Goal: Transaction & Acquisition: Obtain resource

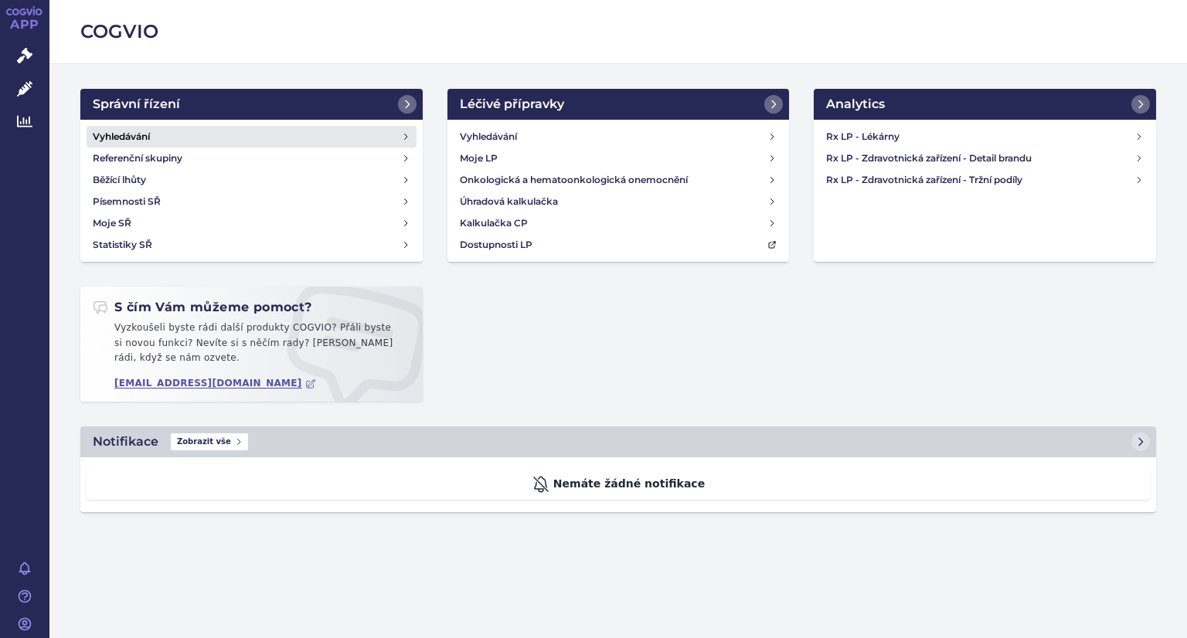
click at [213, 132] on link "Vyhledávání" at bounding box center [252, 137] width 330 height 22
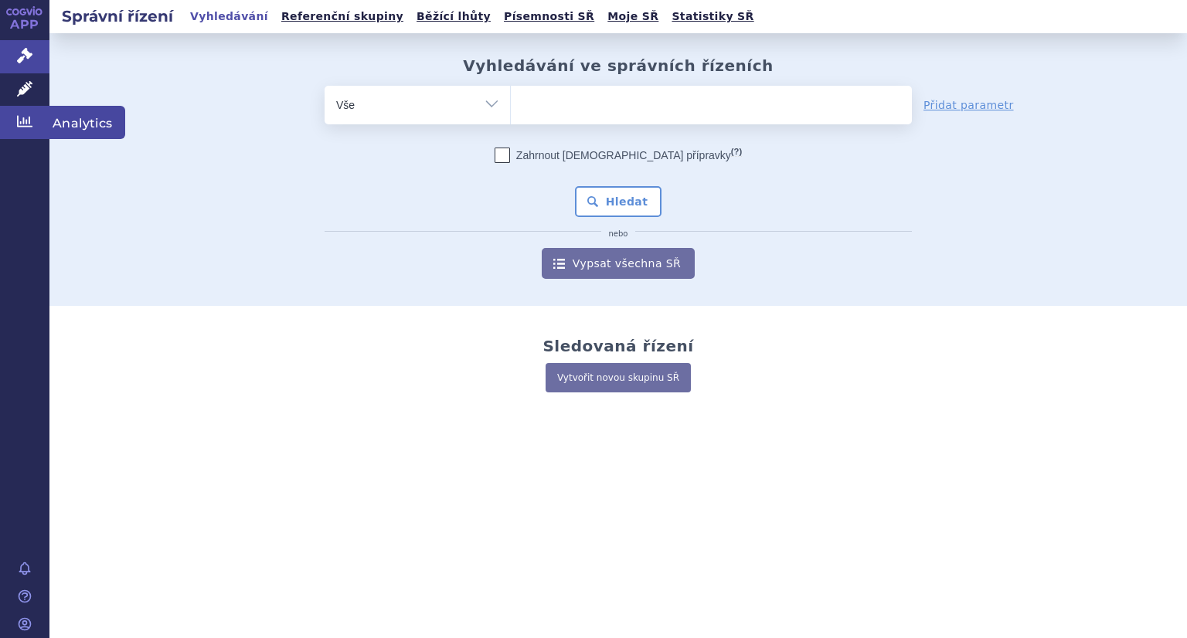
click at [29, 118] on icon at bounding box center [24, 122] width 15 height 12
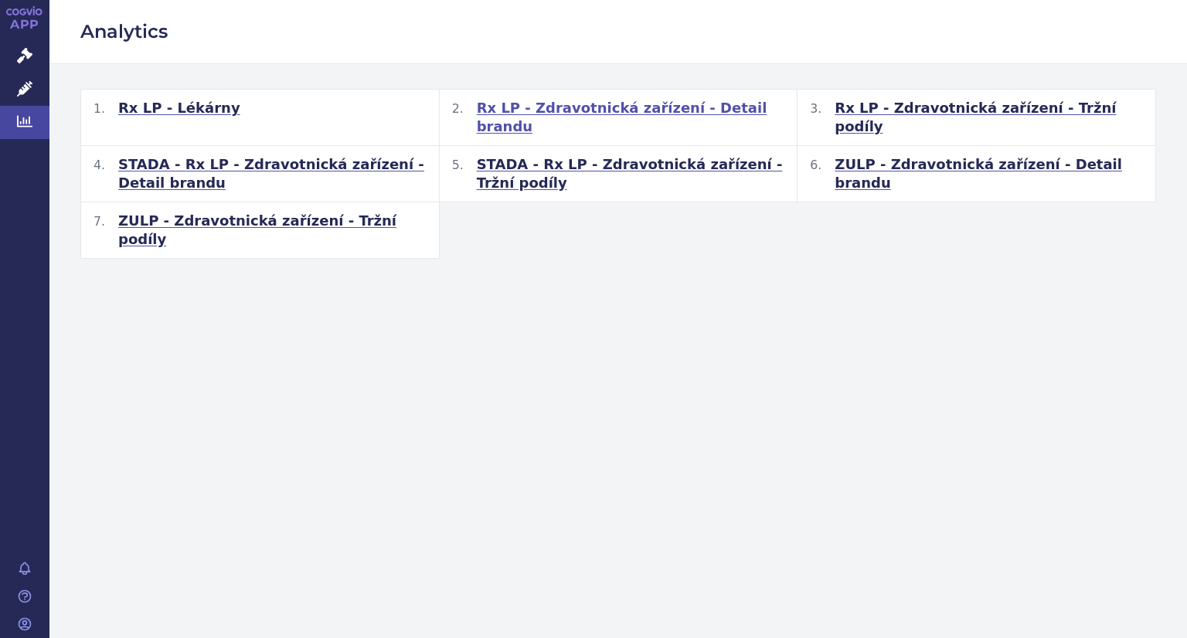
click at [662, 111] on span "Rx LP - Zdravotnická zařízení - Detail brandu" at bounding box center [631, 117] width 308 height 37
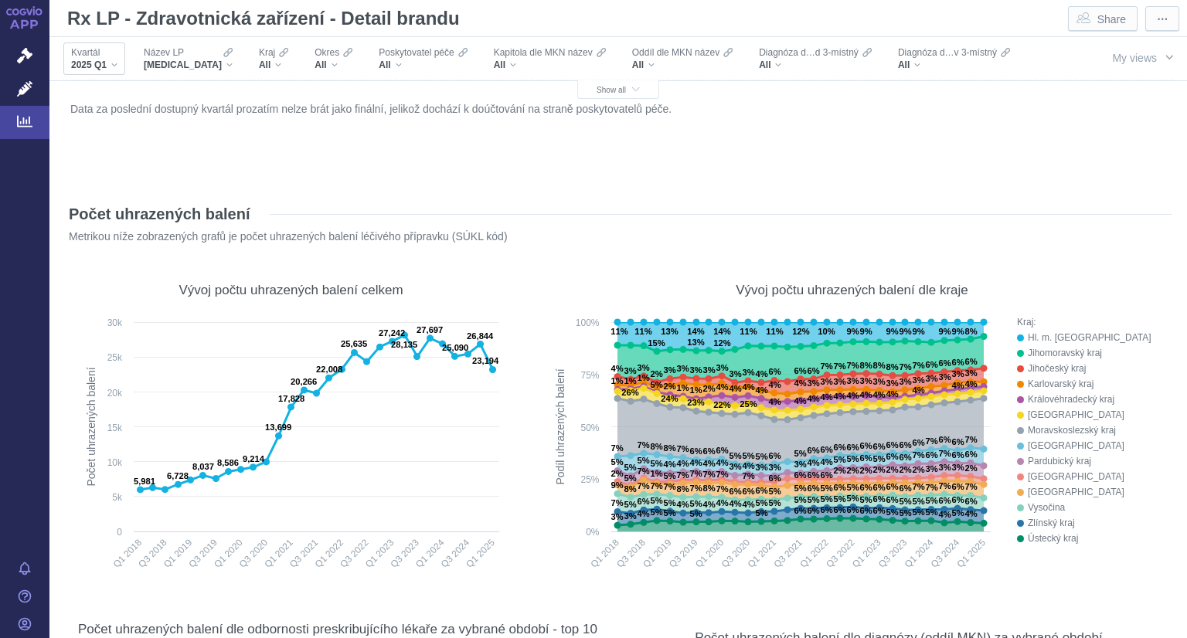
click at [111, 70] on div "2025 Q1" at bounding box center [94, 65] width 46 height 12
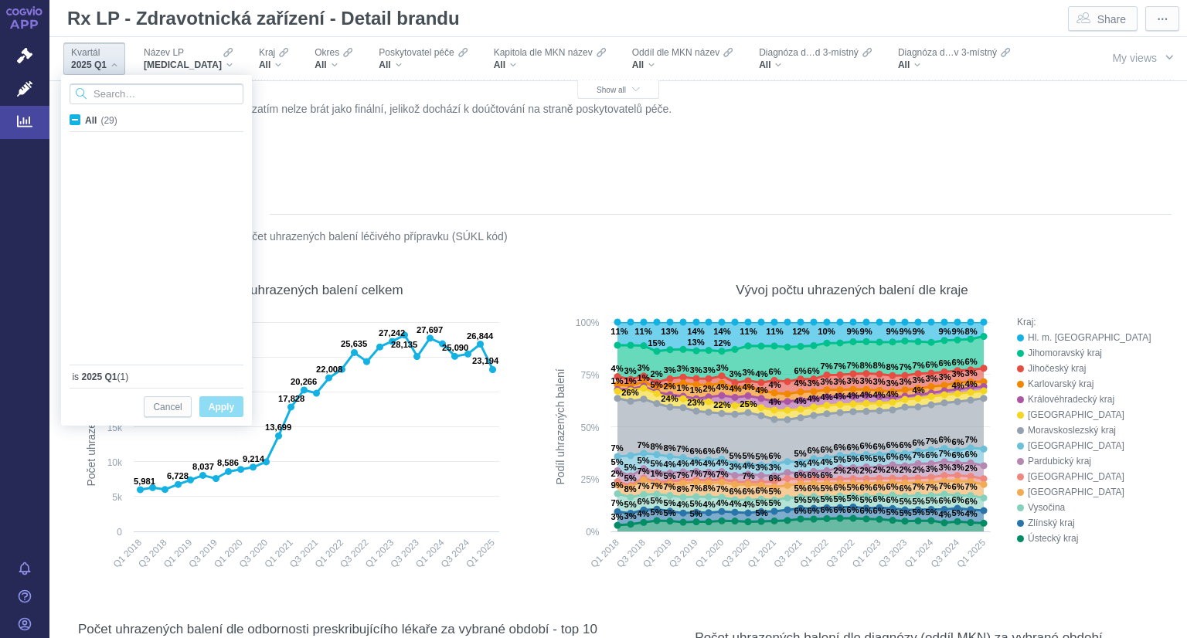
scroll to position [411, 0]
drag, startPoint x: 111, startPoint y: 70, endPoint x: 191, endPoint y: 68, distance: 80.4
click at [191, 68] on div "Kvartál 2025 Q1 Název LP XARELTO Kraj All Okres All Poskytovatel péče All Kapit…" at bounding box center [560, 80] width 998 height 87
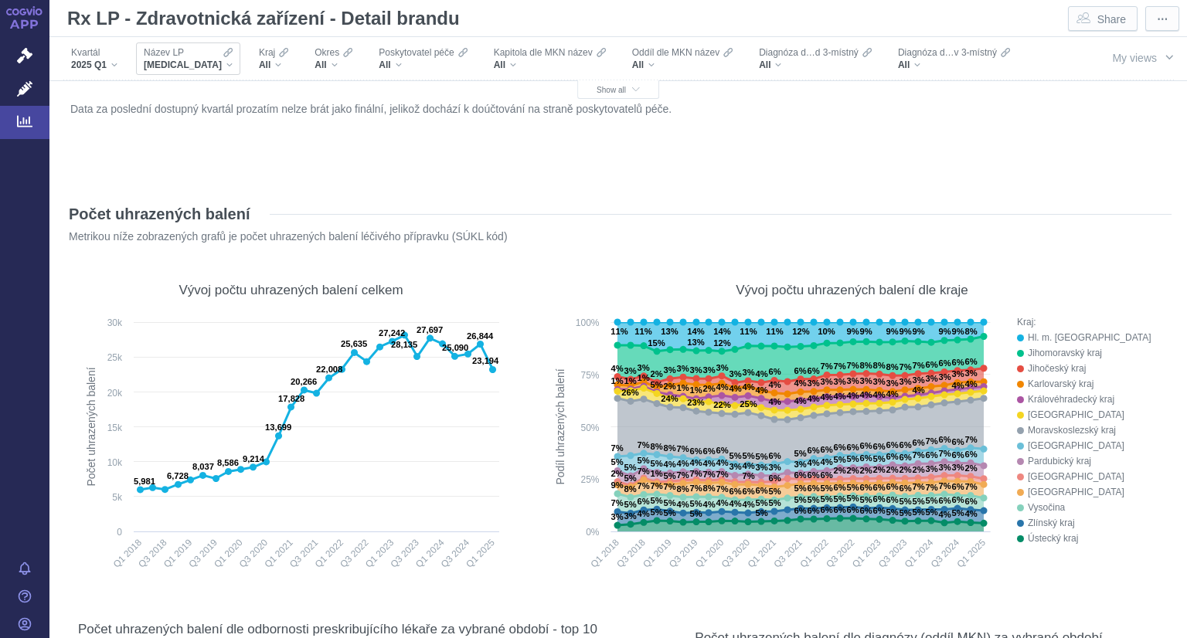
click at [197, 65] on div "XARELTO" at bounding box center [188, 65] width 89 height 12
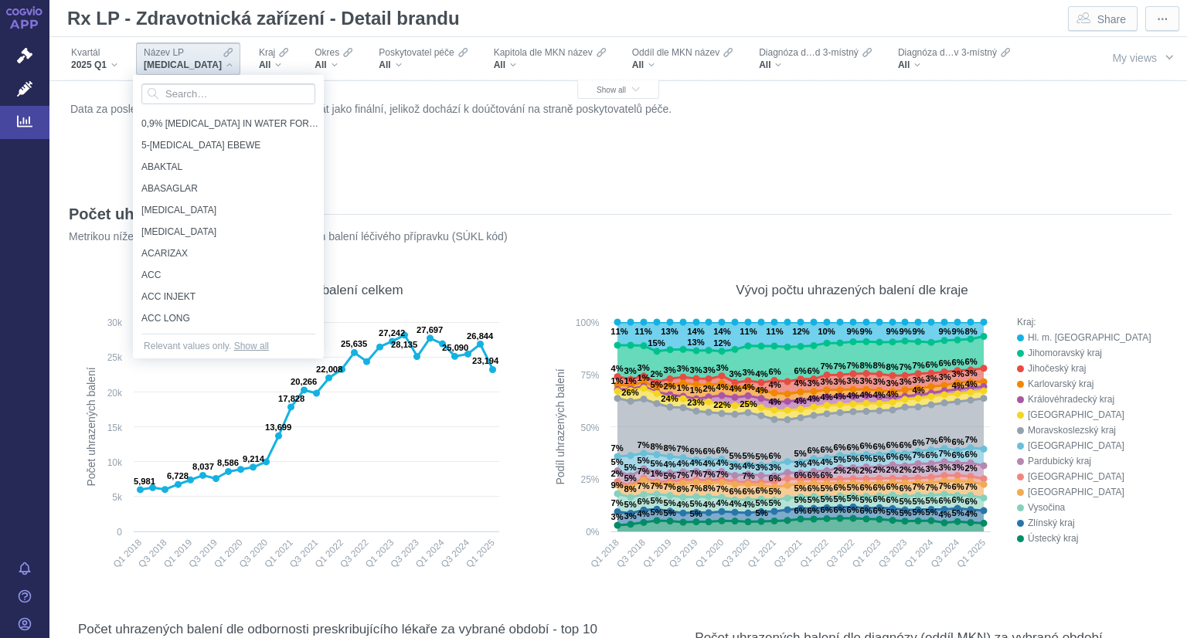
click at [195, 63] on div "XARELTO" at bounding box center [188, 65] width 89 height 12
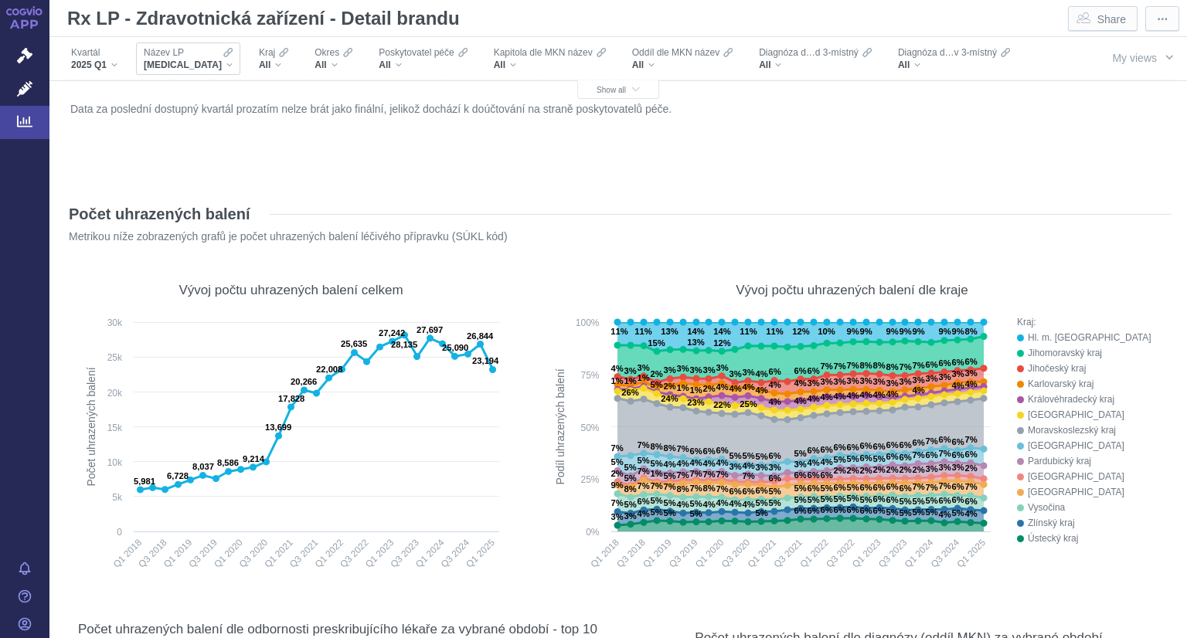
click at [195, 63] on div "XARELTO" at bounding box center [188, 65] width 89 height 12
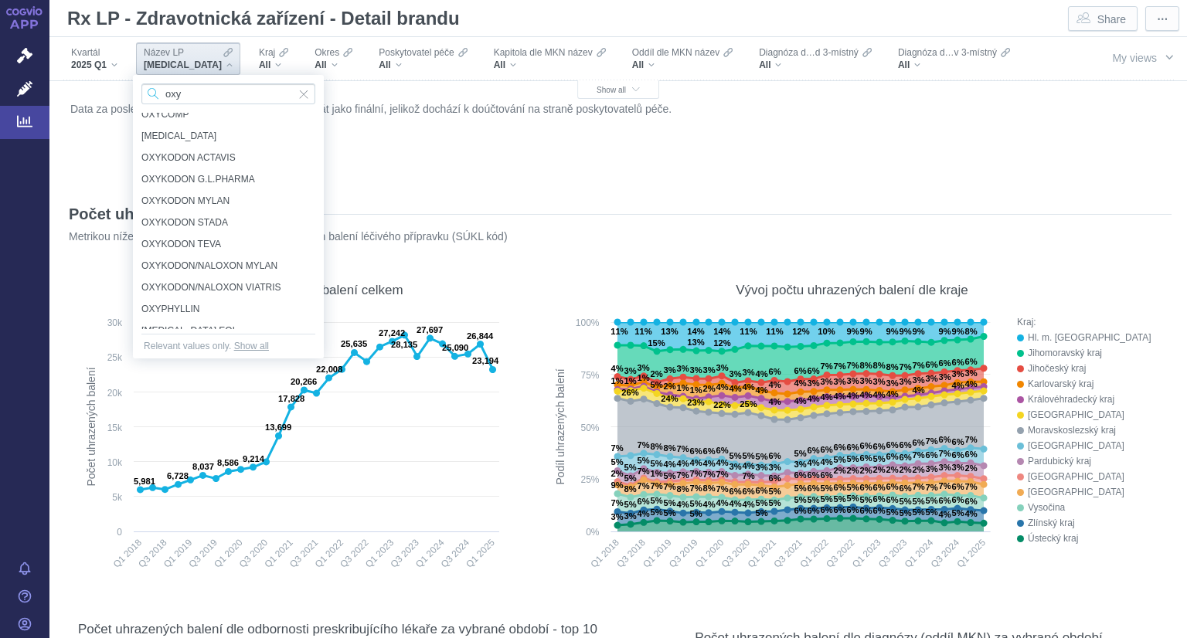
scroll to position [195, 0]
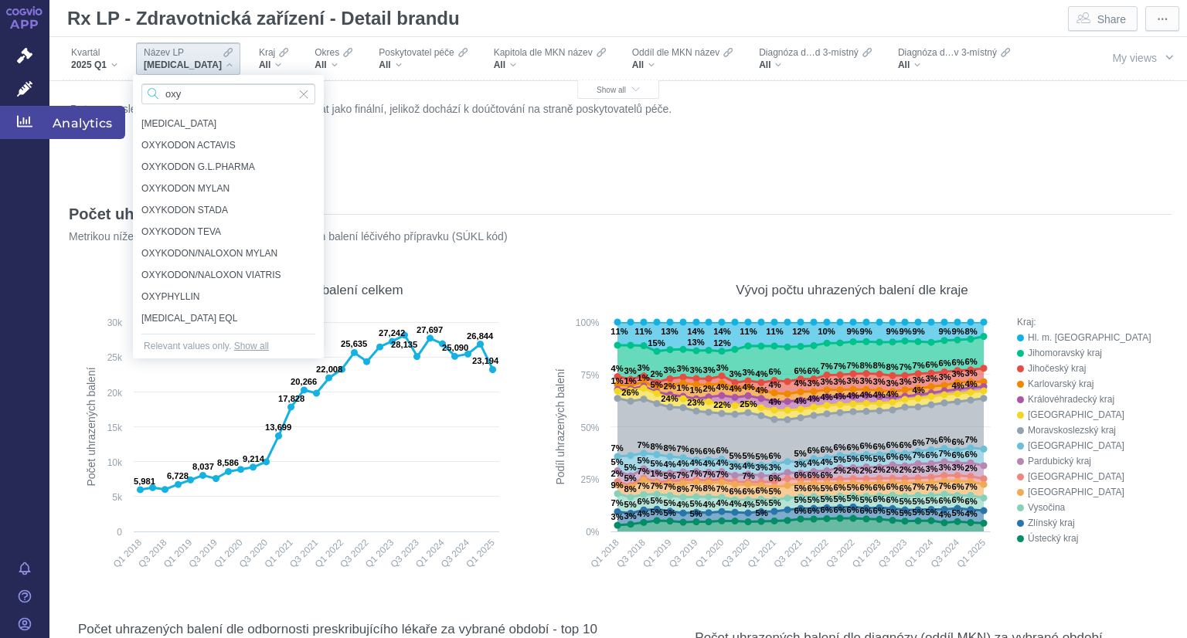
type input "oxy"
click at [25, 131] on link "Analytics" at bounding box center [24, 122] width 49 height 32
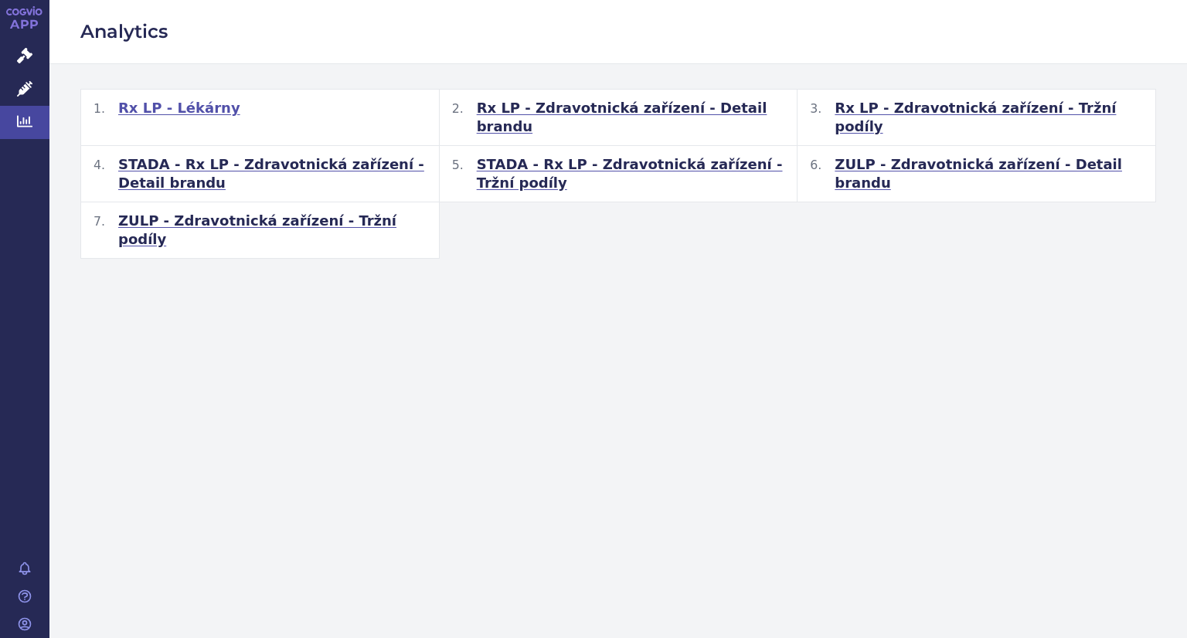
click at [197, 109] on span "Rx LP - Lékárny" at bounding box center [179, 108] width 122 height 19
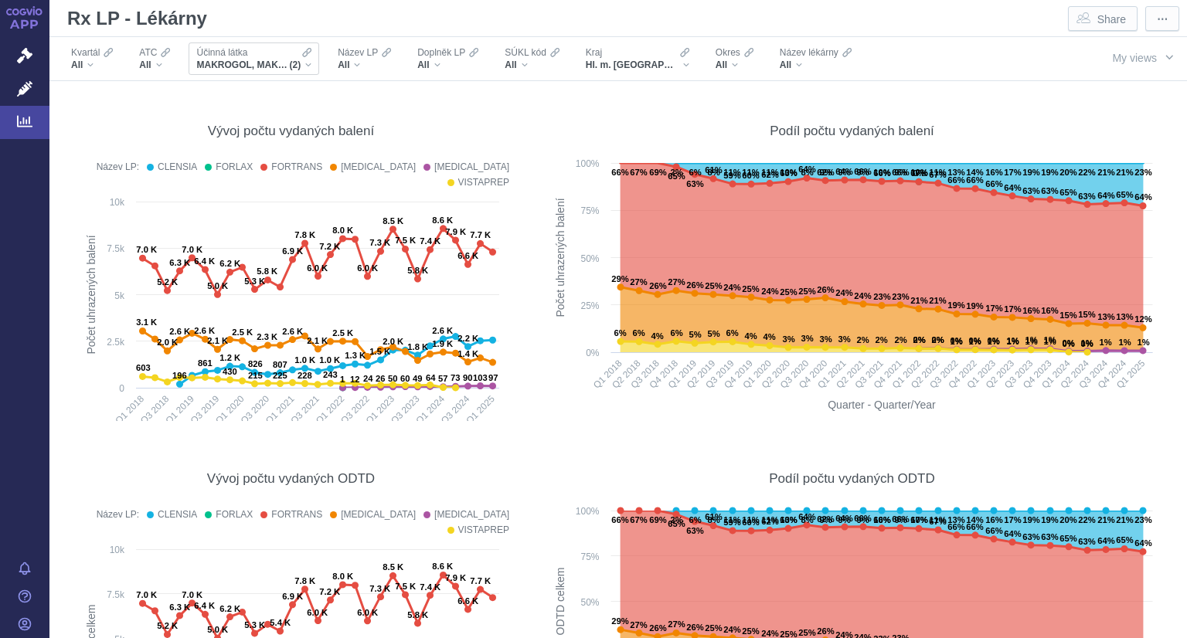
click at [303, 69] on div "MAKROGOL, MAKROGOL, KOMBINACE (2)" at bounding box center [253, 65] width 115 height 12
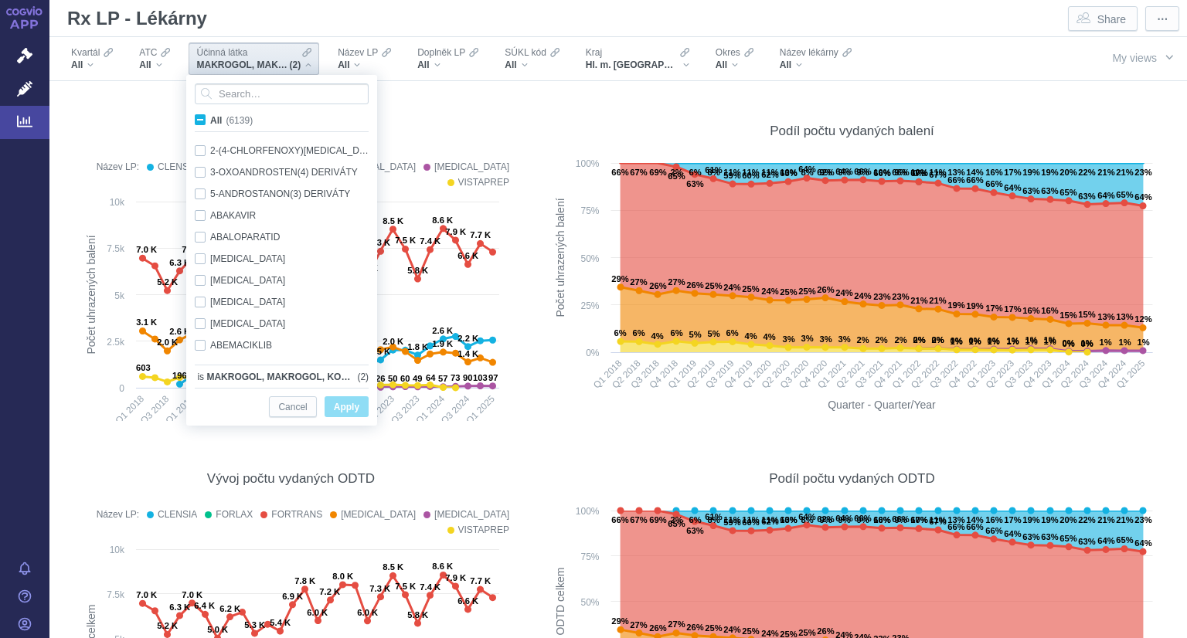
click at [210, 117] on span "All (6139)" at bounding box center [231, 120] width 43 height 11
click at [210, 117] on input "All (6139)" at bounding box center [215, 117] width 10 height 10
checkbox input "true"
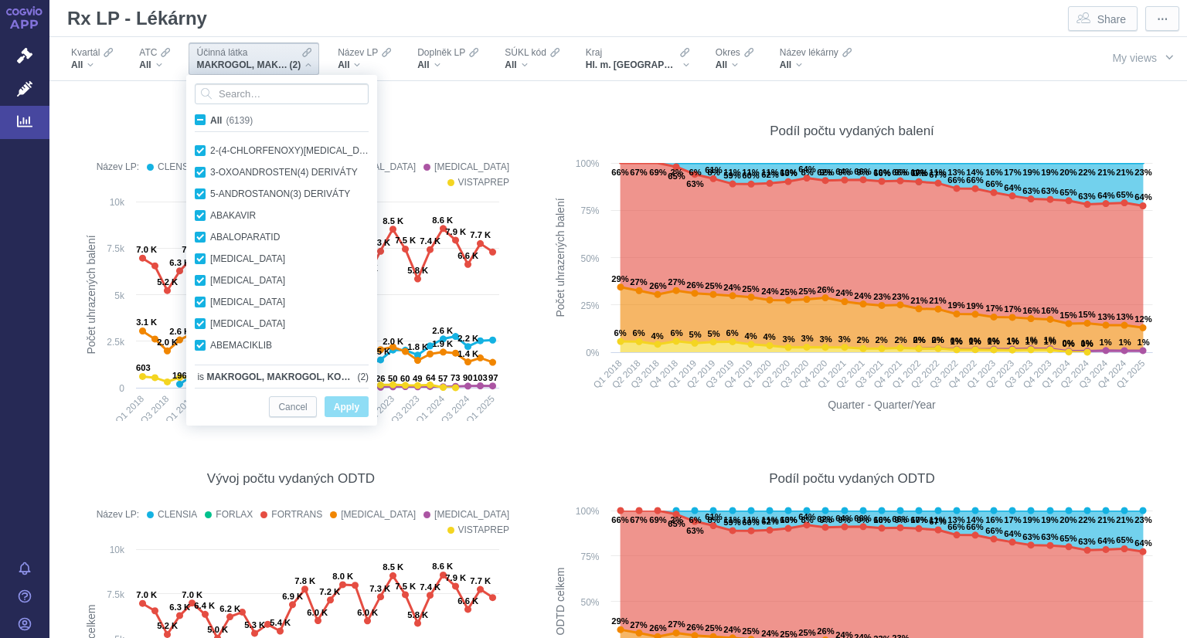
checkbox input "true"
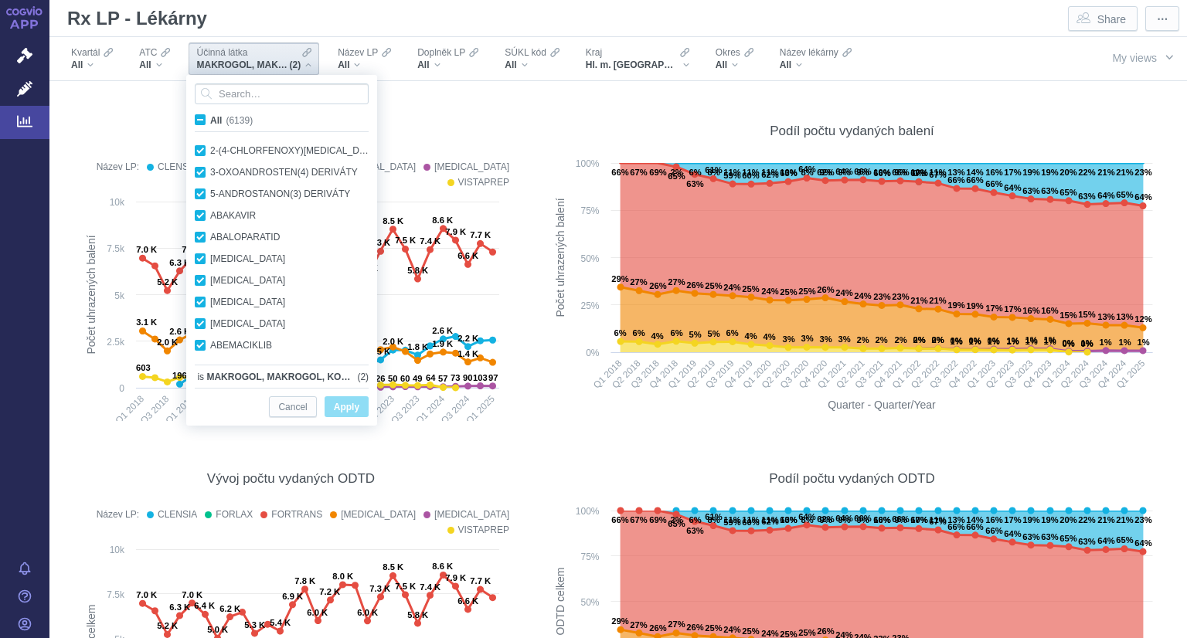
checkbox input "true"
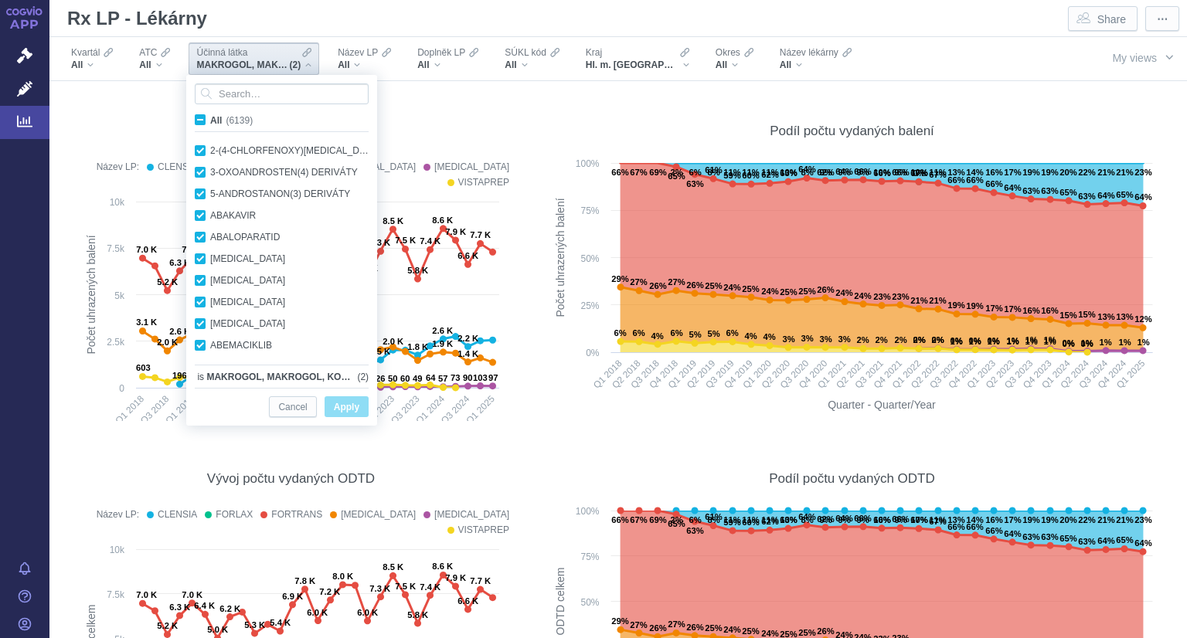
checkbox input "true"
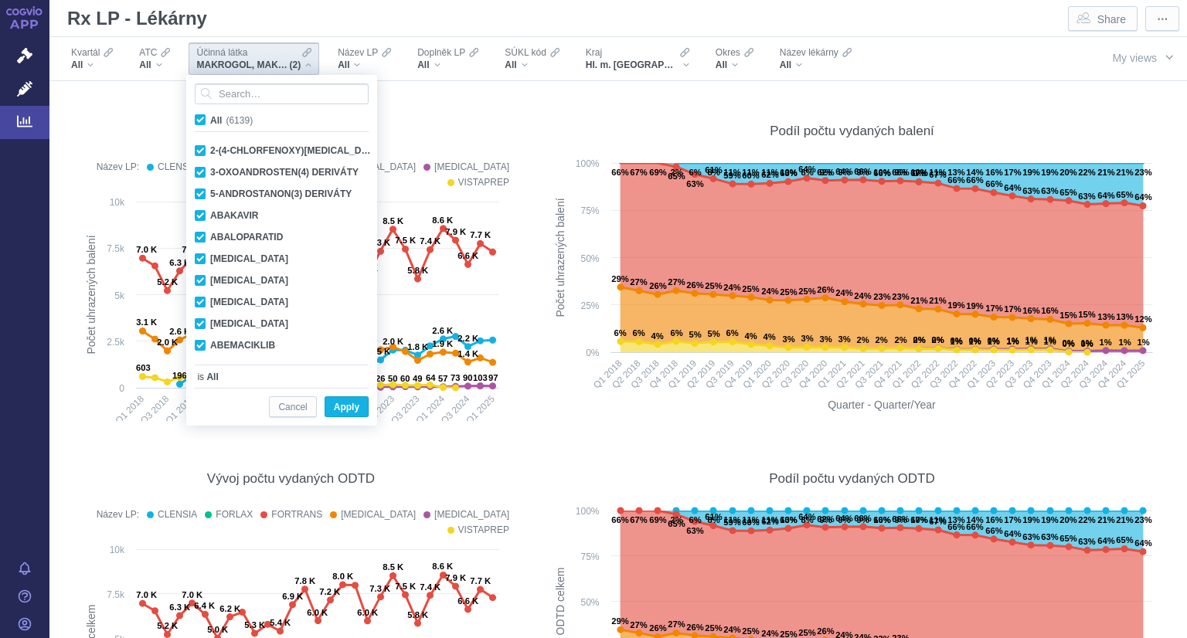
click at [210, 117] on span "All (6139)" at bounding box center [231, 120] width 43 height 11
click at [210, 117] on input "All (6139)" at bounding box center [215, 117] width 10 height 10
checkbox input "false"
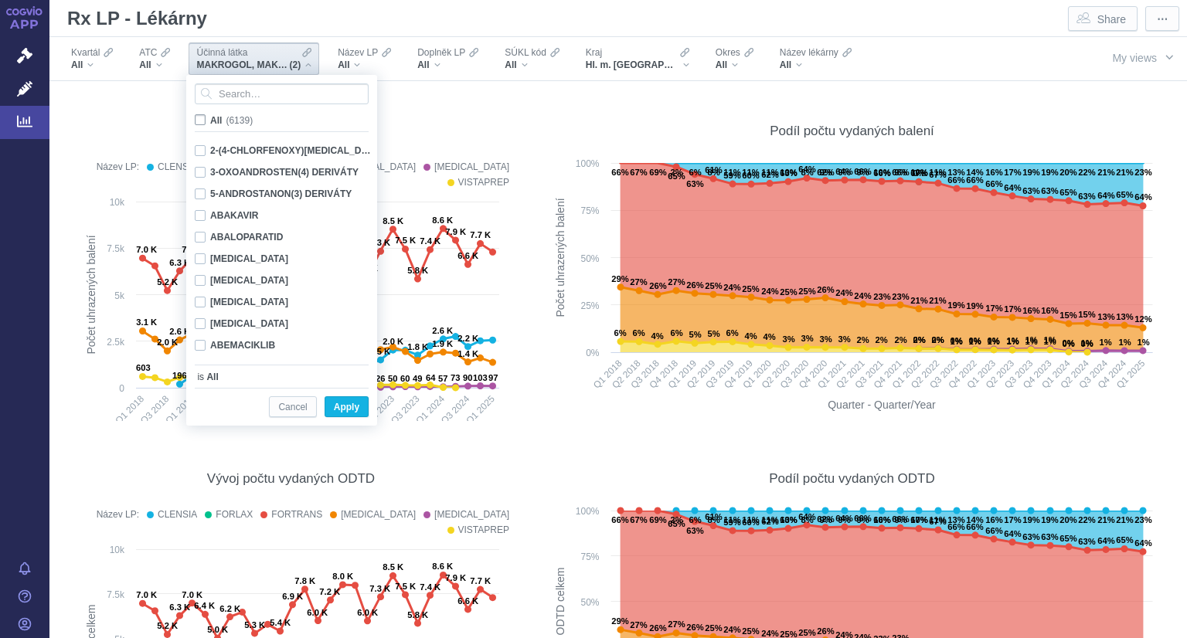
checkbox input "false"
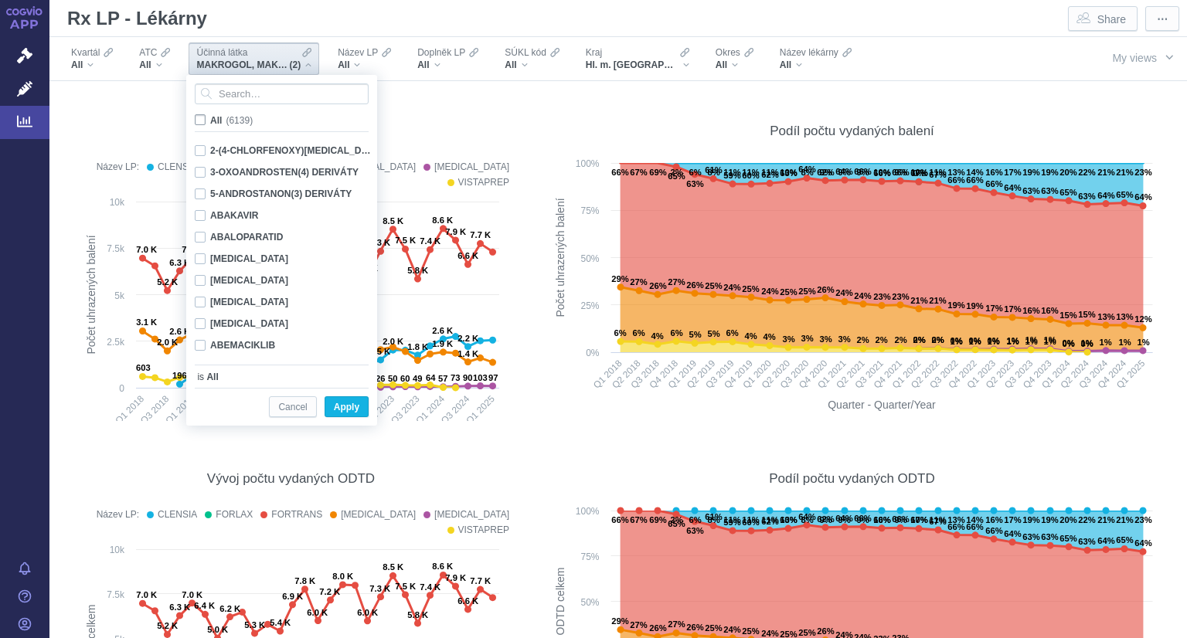
checkbox input "false"
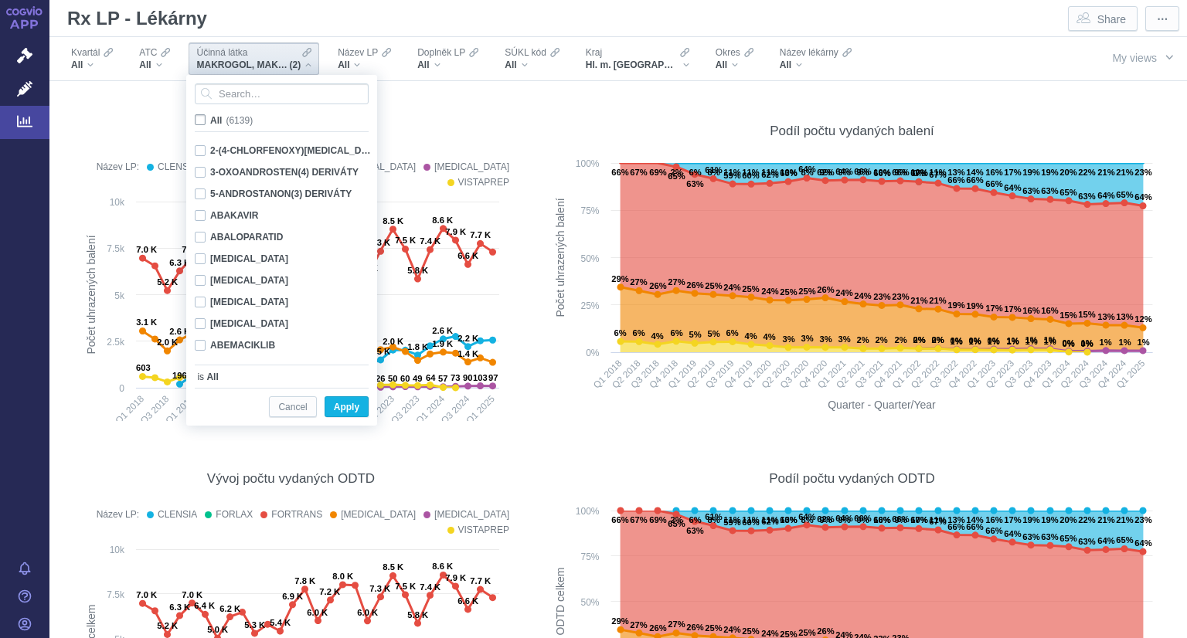
checkbox input "false"
click at [241, 94] on input "Search attribute values" at bounding box center [282, 93] width 174 height 21
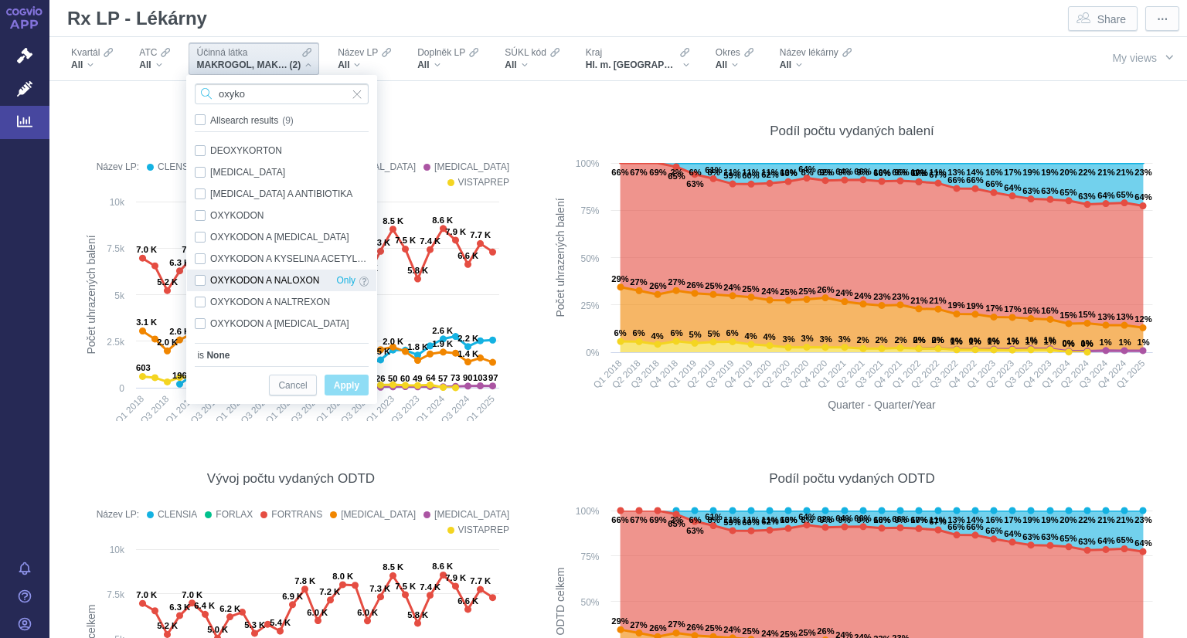
type input "oxyko"
click at [198, 281] on div "OXYKODON A NALOXON Only" at bounding box center [281, 281] width 189 height 22
checkbox input "true"
click at [347, 387] on span "Apply" at bounding box center [347, 385] width 26 height 19
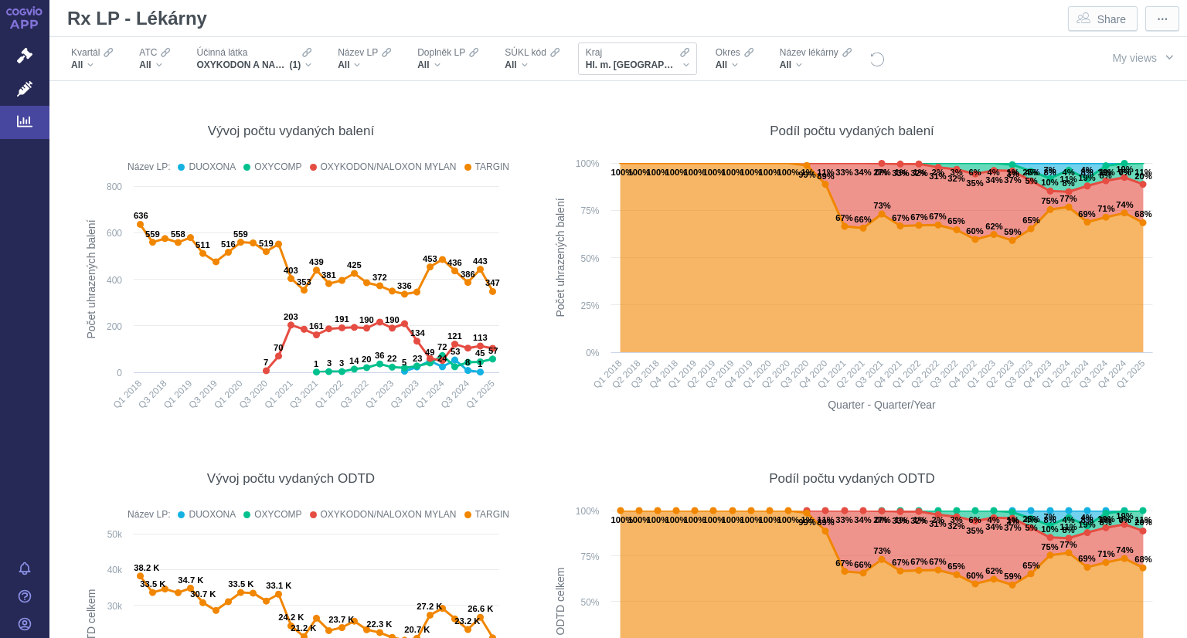
click at [648, 73] on div "Kraj Hl. m. Praha" at bounding box center [637, 59] width 119 height 32
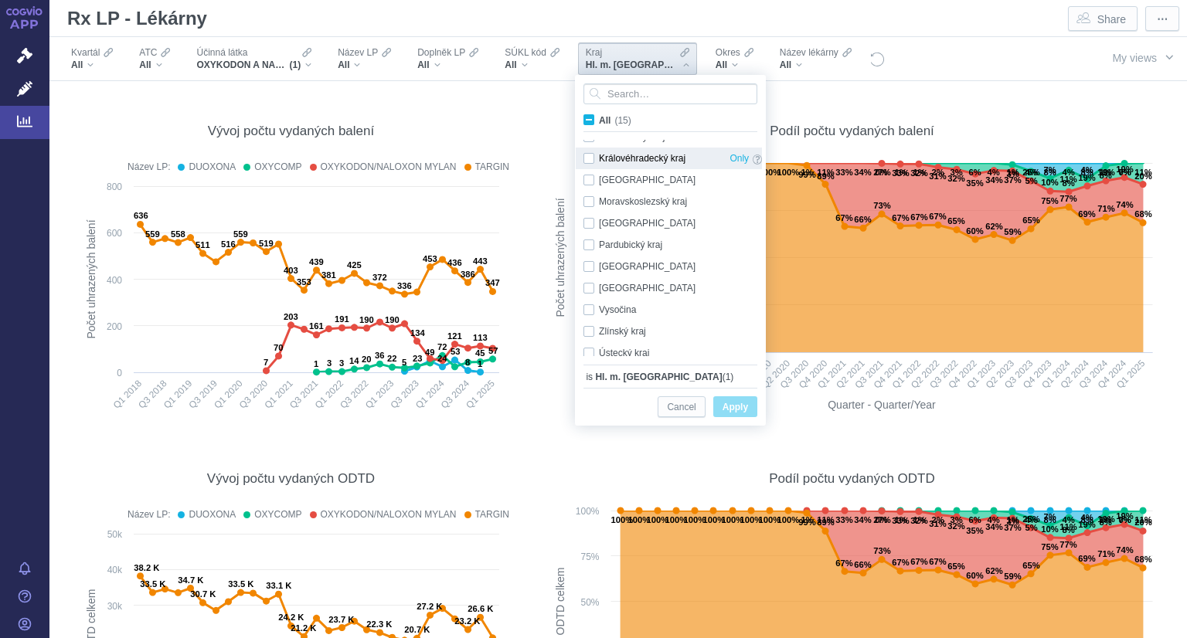
scroll to position [108, 0]
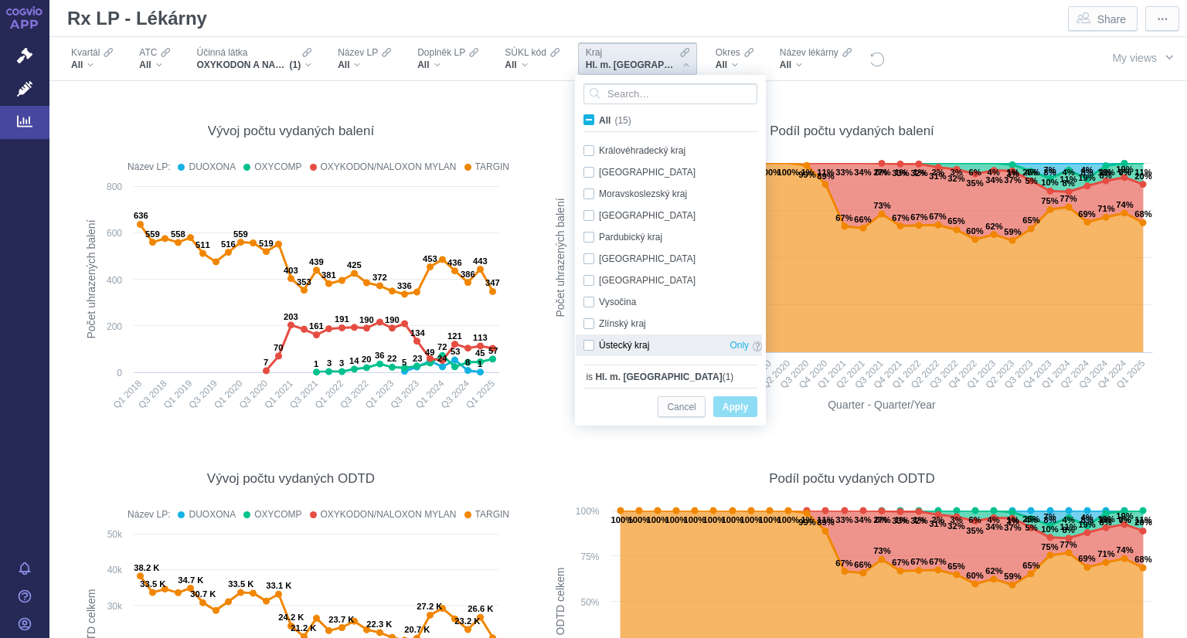
click at [588, 341] on div "Ústecký kraj Only" at bounding box center [673, 346] width 194 height 22
checkbox input "true"
click at [587, 281] on div "Středočeský kraj Only" at bounding box center [673, 281] width 194 height 22
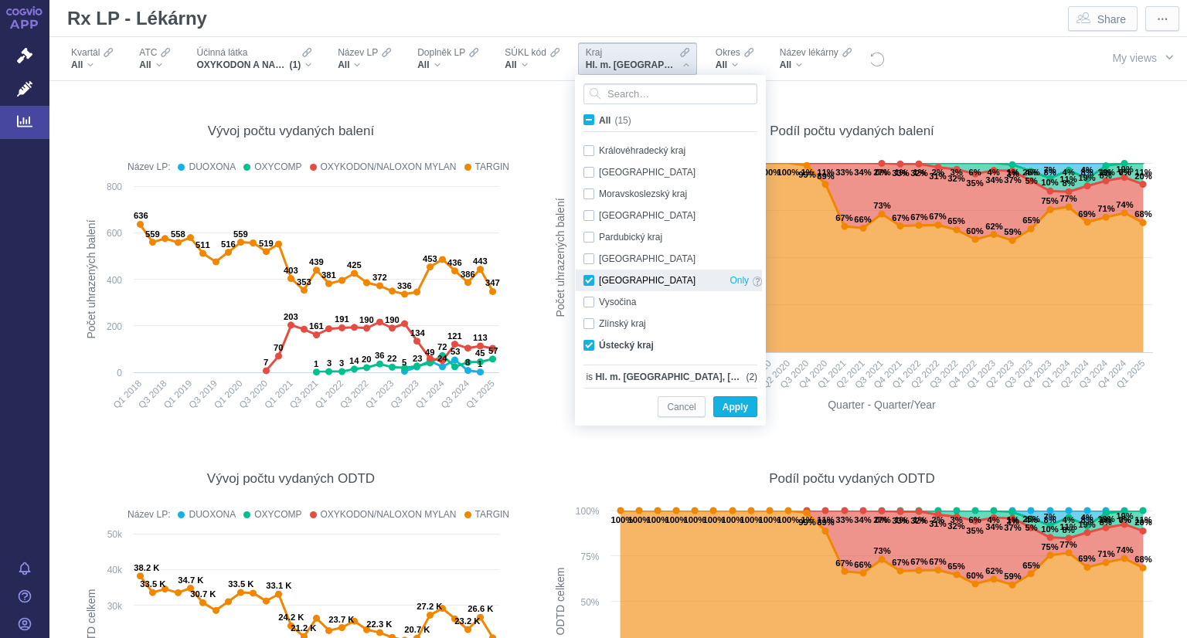
checkbox input "true"
click at [731, 406] on span "Apply" at bounding box center [736, 407] width 26 height 19
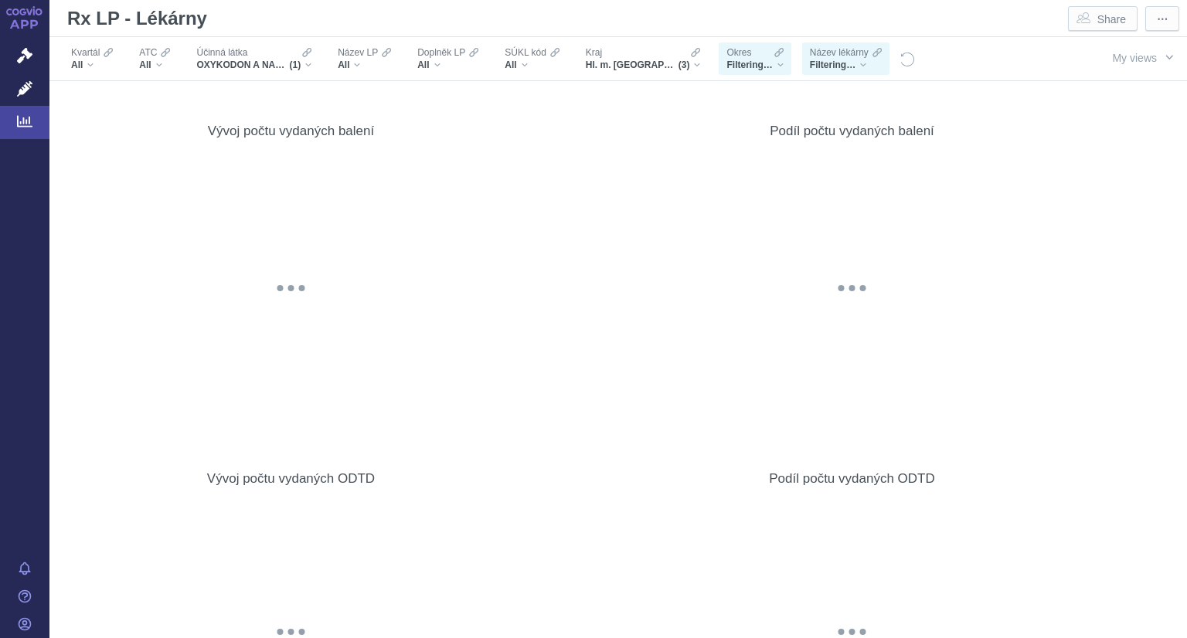
click at [772, 66] on span "Filtering…" at bounding box center [749, 65] width 46 height 12
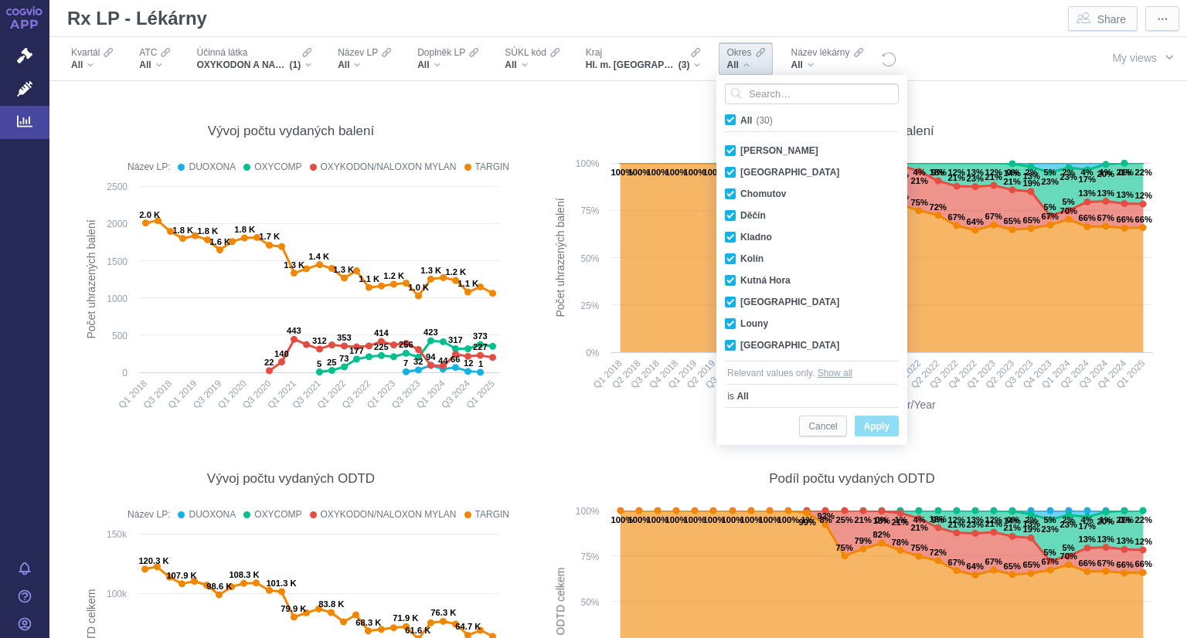
click at [740, 115] on span "All (30)" at bounding box center [756, 120] width 32 height 11
click at [740, 114] on input "All (30)" at bounding box center [745, 117] width 10 height 10
checkbox input "false"
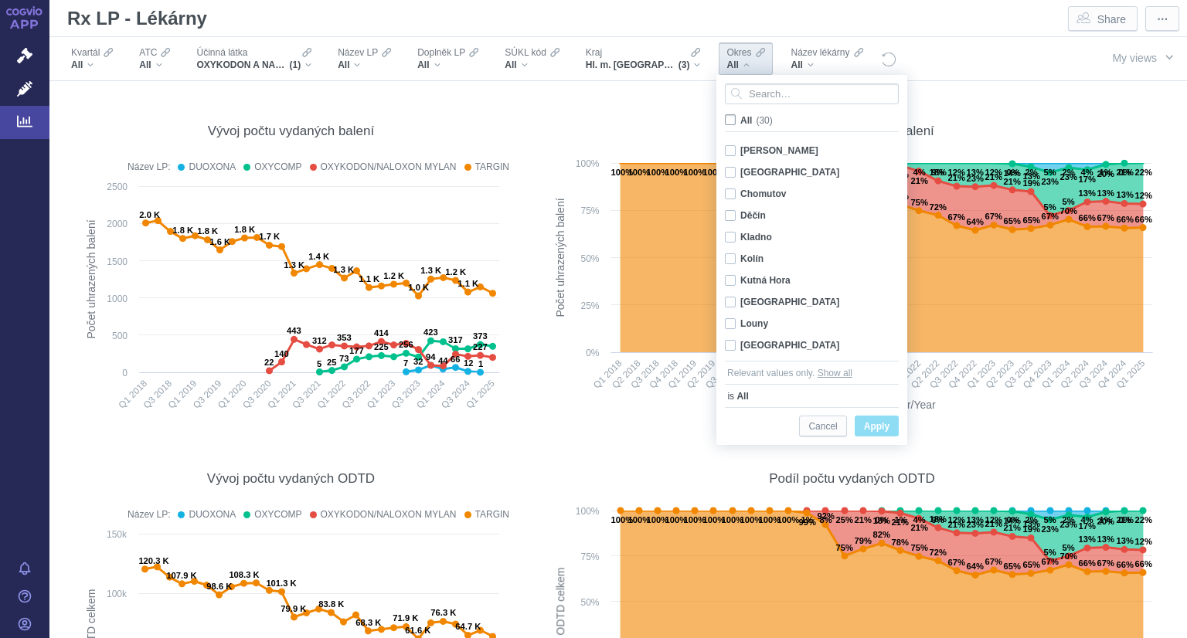
checkbox input "false"
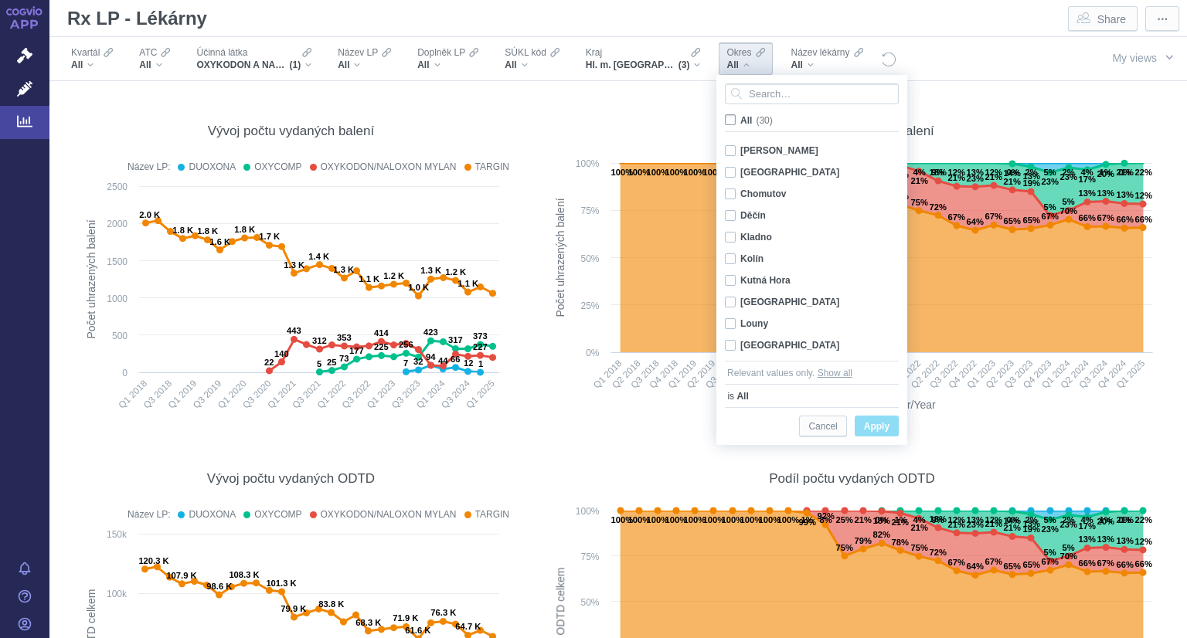
checkbox input "false"
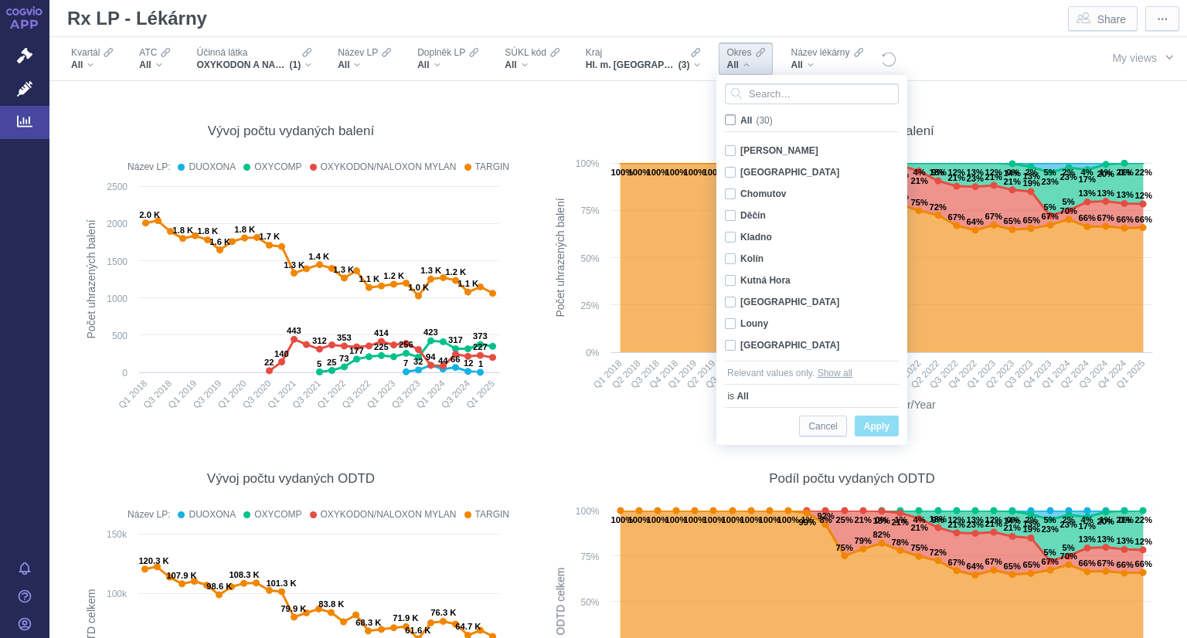
checkbox input "false"
click at [729, 215] on div "Děčín Only" at bounding box center [814, 216] width 194 height 22
checkbox input "true"
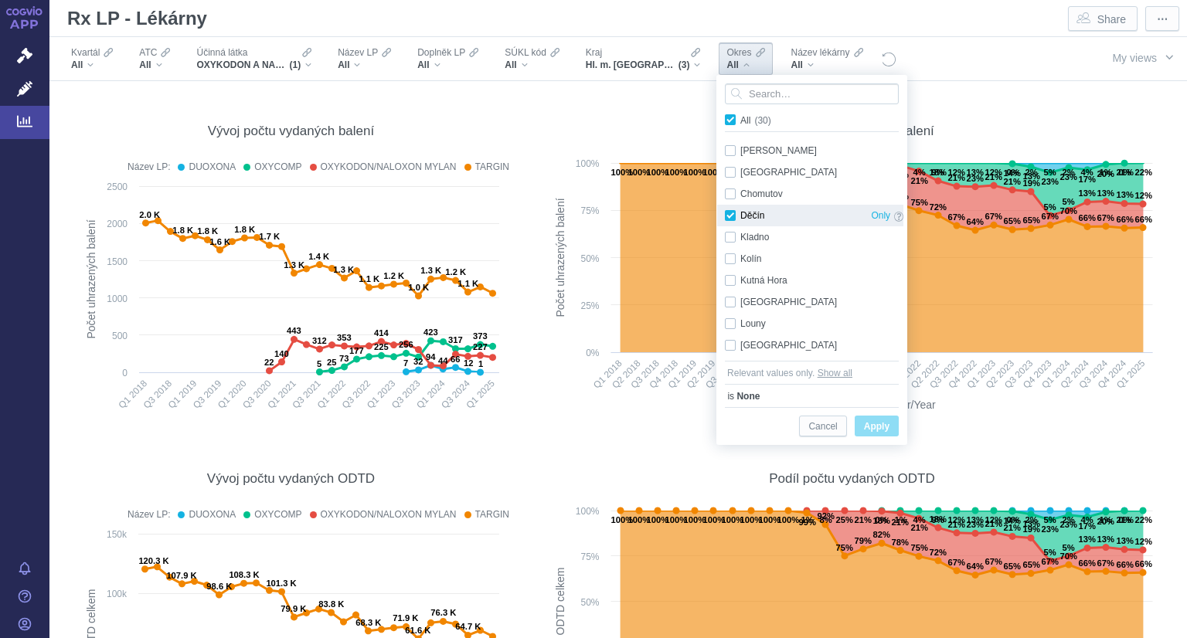
checkbox input "true"
click at [728, 307] on div "Litoměřice Only" at bounding box center [814, 302] width 194 height 22
checkbox input "true"
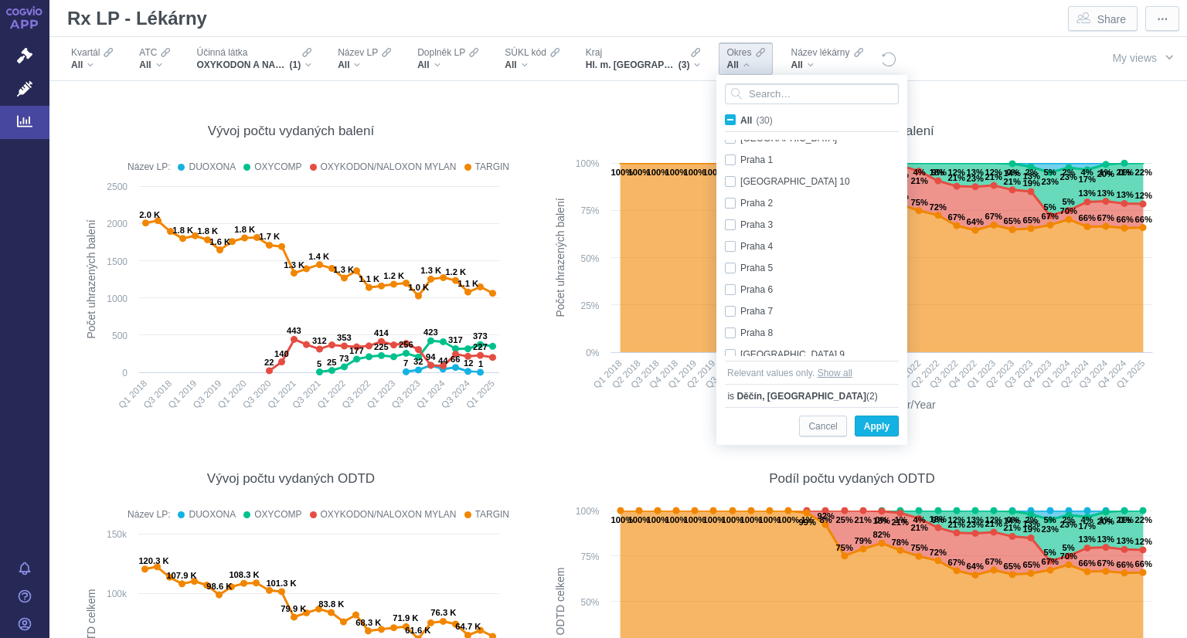
scroll to position [311, 0]
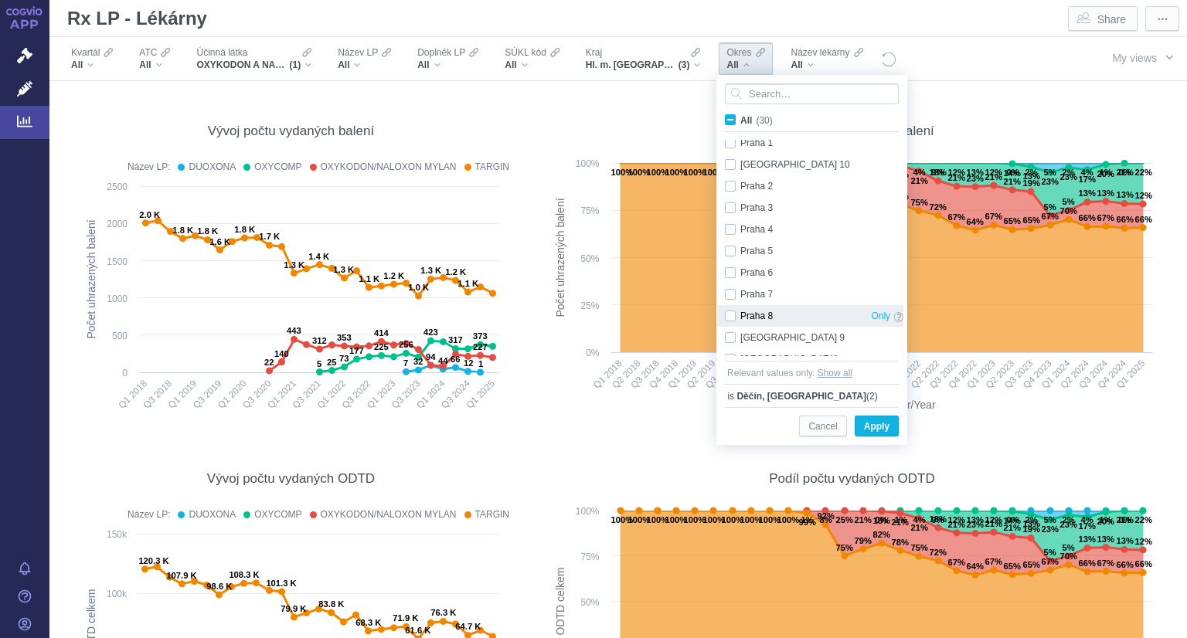
click at [733, 314] on div "Praha 8 Only" at bounding box center [814, 316] width 194 height 22
checkbox input "true"
click at [727, 338] on div "Praha 9 Only" at bounding box center [814, 338] width 194 height 22
checkbox input "true"
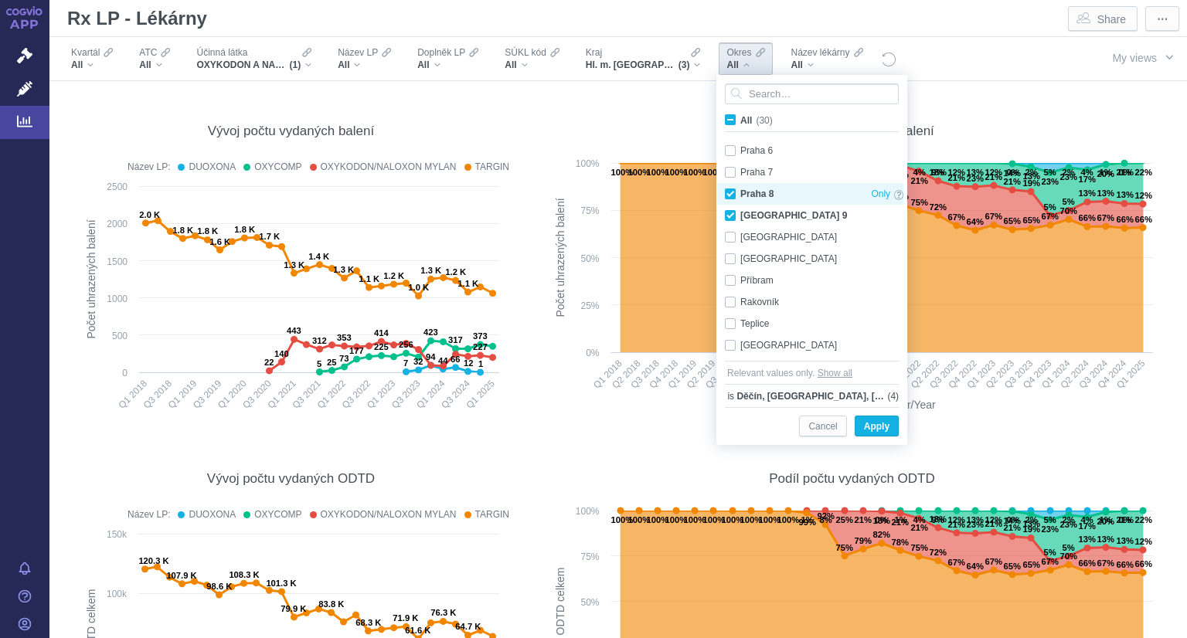
scroll to position [432, 0]
click at [733, 300] on div "Rakovník Only" at bounding box center [814, 303] width 194 height 22
checkbox input "true"
click at [729, 343] on div "Ústí nad Labem Only" at bounding box center [814, 346] width 194 height 22
checkbox input "true"
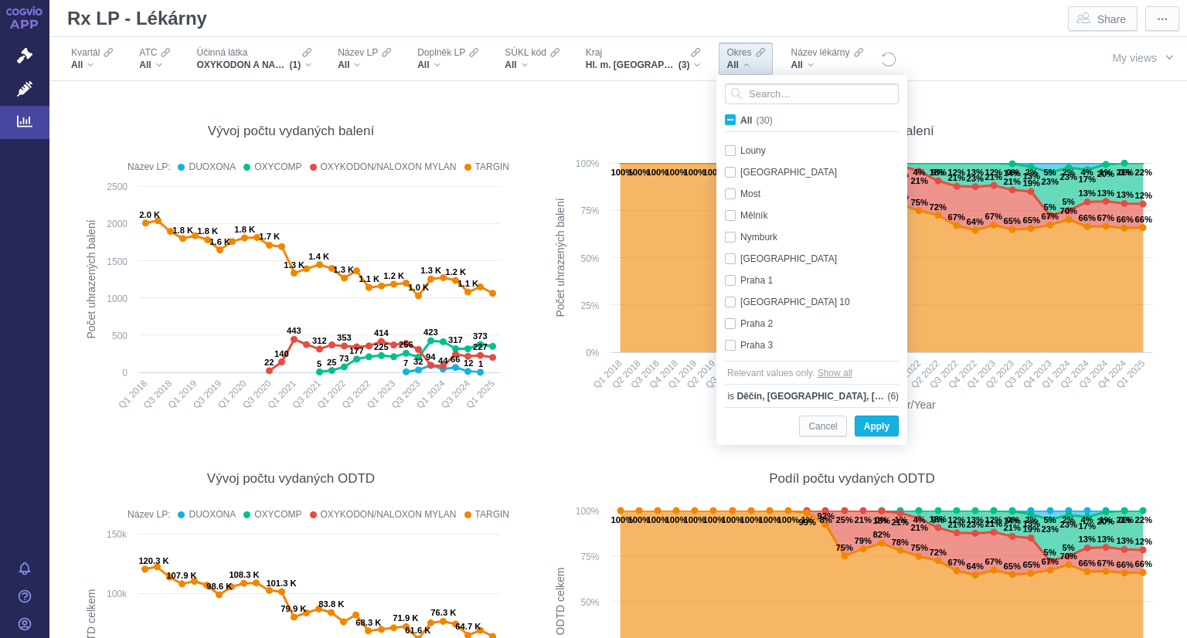
scroll to position [0, 0]
click at [869, 431] on span "Apply" at bounding box center [877, 426] width 26 height 19
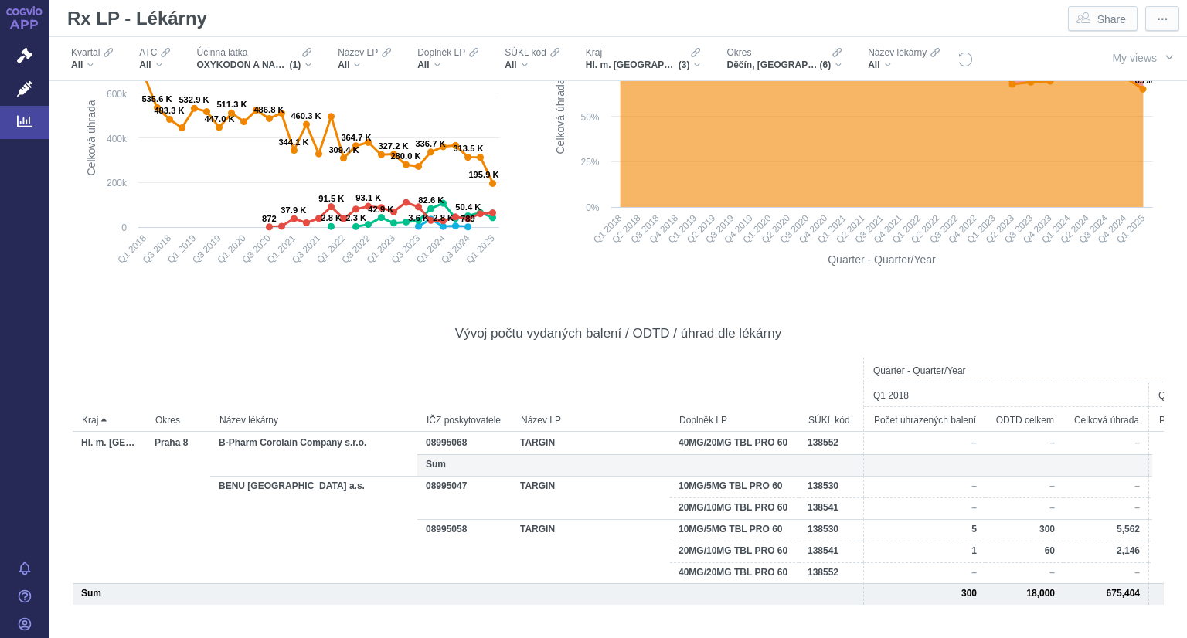
scroll to position [825, 0]
click at [1035, 400] on div "Q1 2018" at bounding box center [1006, 394] width 283 height 22
click at [911, 399] on div "Q1 2018" at bounding box center [1006, 394] width 283 height 22
click at [893, 392] on span "Q1 2018" at bounding box center [891, 396] width 36 height 20
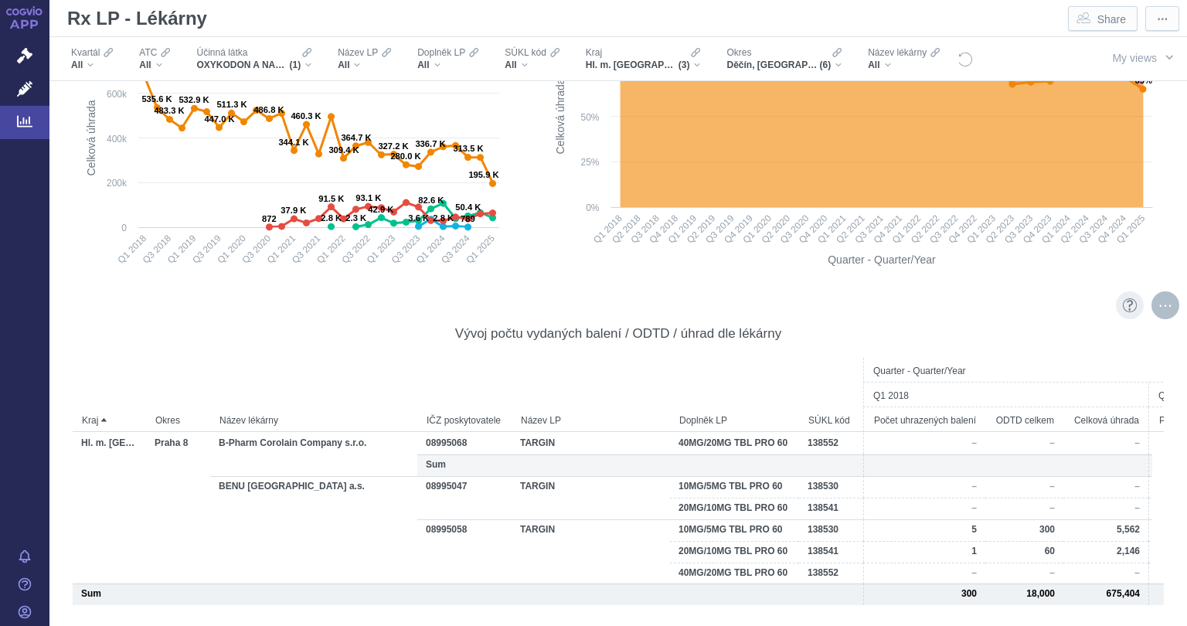
click at [1165, 308] on div "More actions" at bounding box center [1166, 305] width 28 height 28
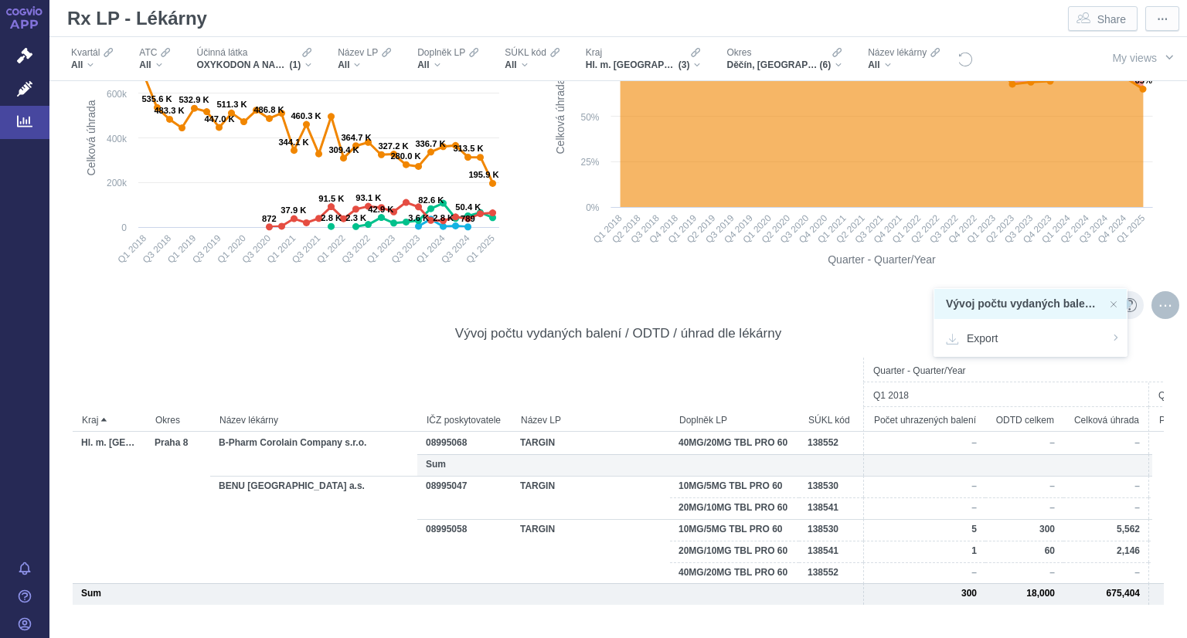
click at [1155, 310] on div "More actions" at bounding box center [1166, 305] width 28 height 28
click at [1039, 338] on span "Export" at bounding box center [1030, 337] width 169 height 15
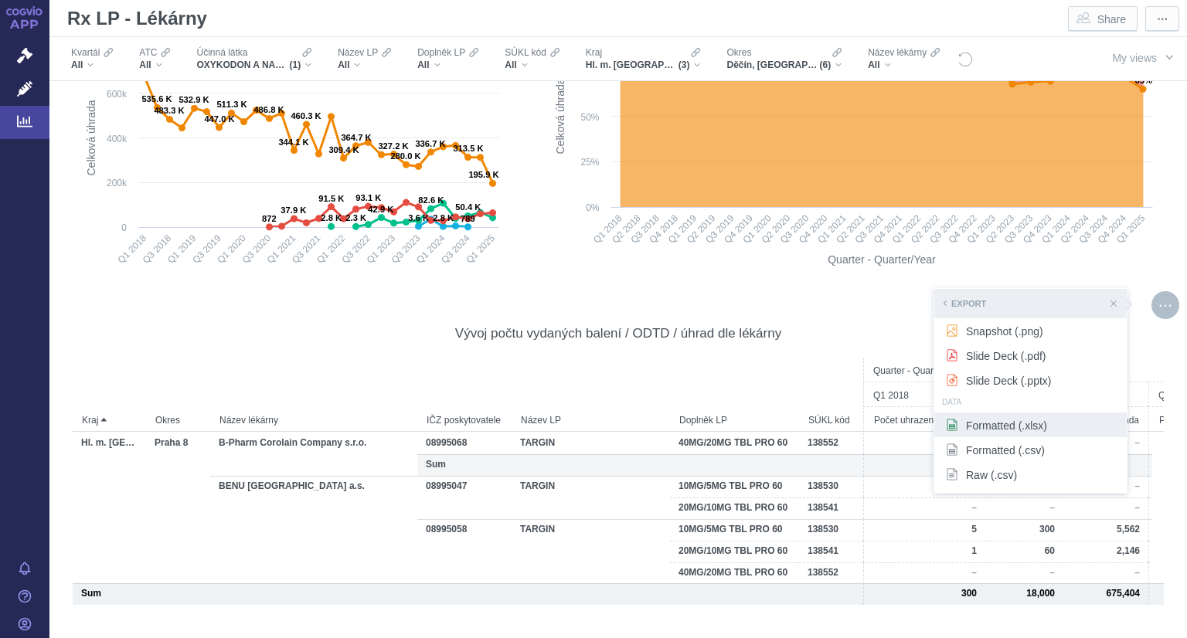
click at [1039, 423] on span "Formatted (.xlsx)" at bounding box center [1030, 424] width 169 height 15
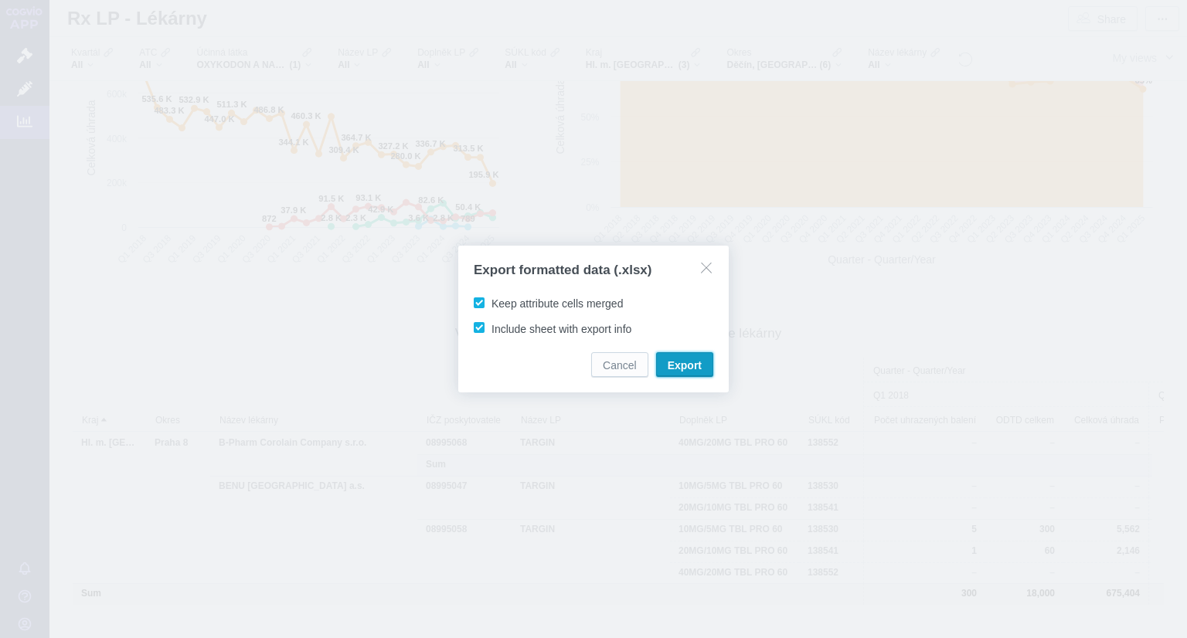
click at [696, 369] on span "Export" at bounding box center [685, 365] width 34 height 15
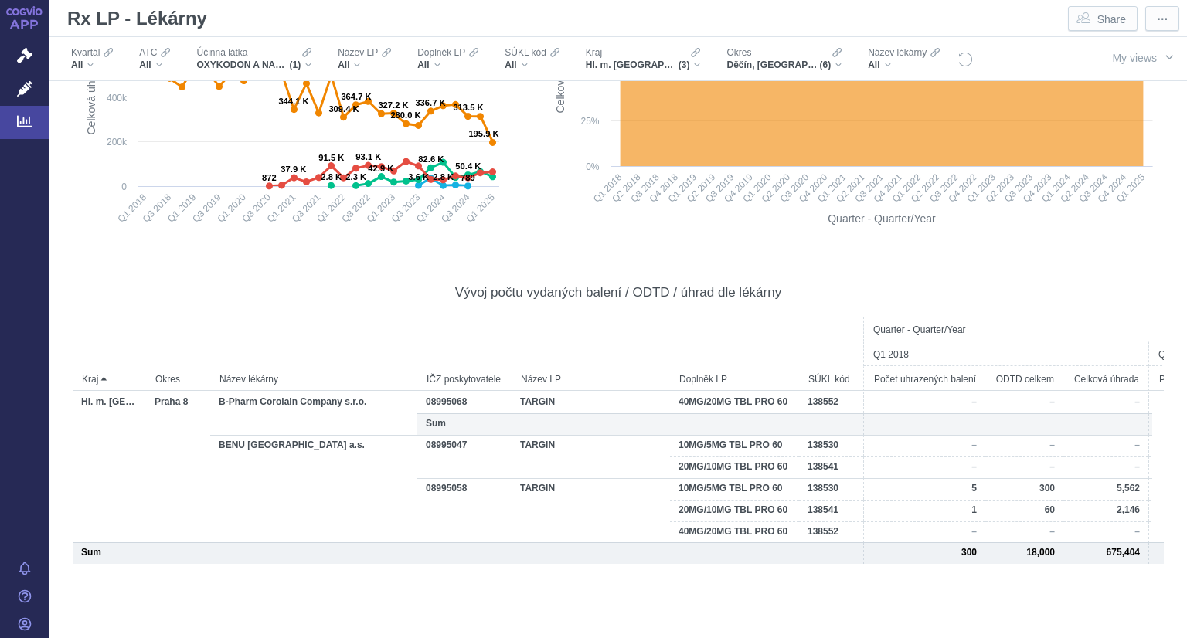
scroll to position [866, 0]
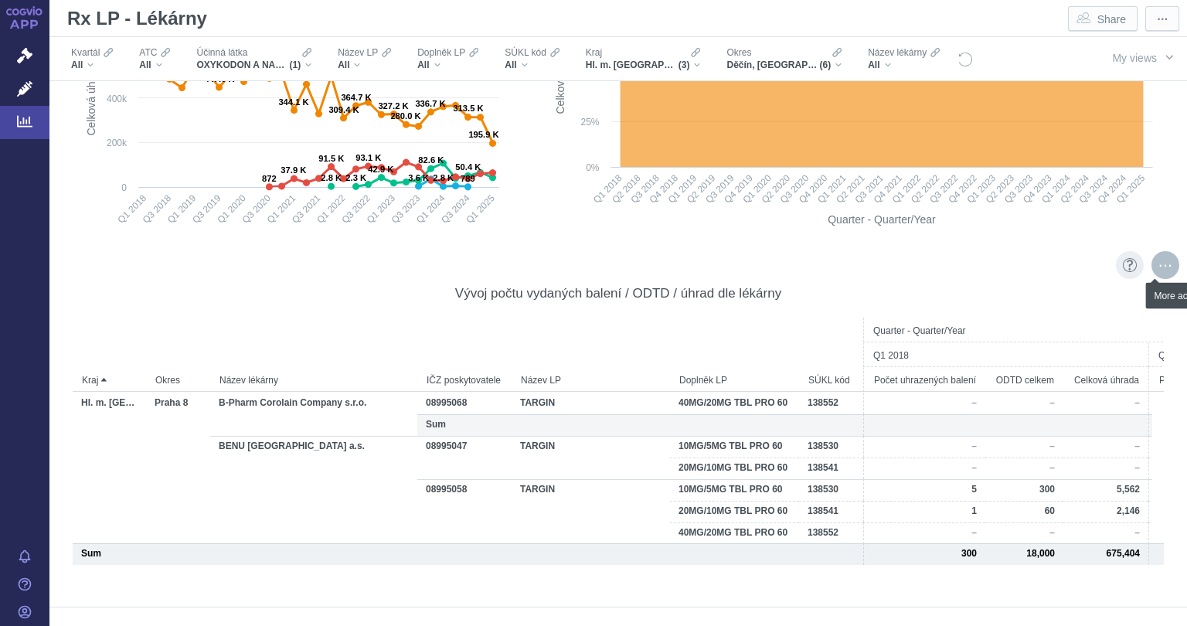
click at [1152, 267] on div "More actions" at bounding box center [1166, 265] width 28 height 28
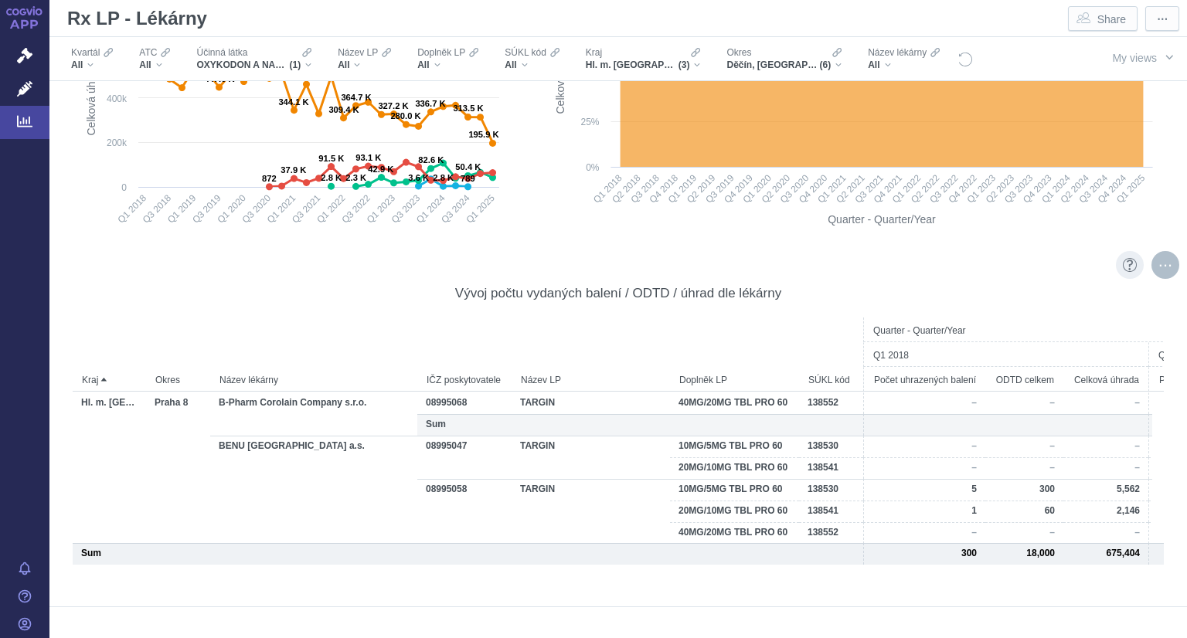
scroll to position [850, 0]
